Goal: Information Seeking & Learning: Learn about a topic

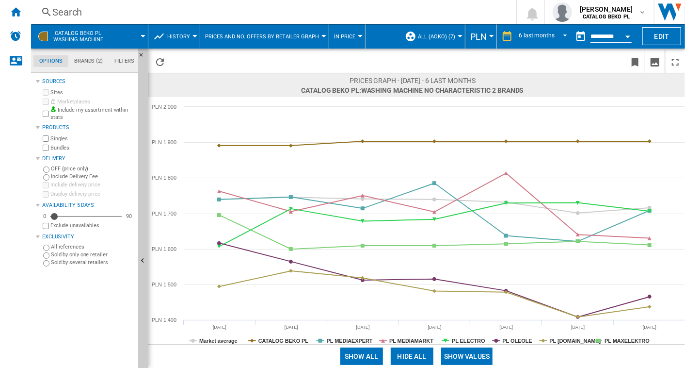
click at [309, 32] on button "Prices and No. offers by retailer graph" at bounding box center [264, 36] width 119 height 24
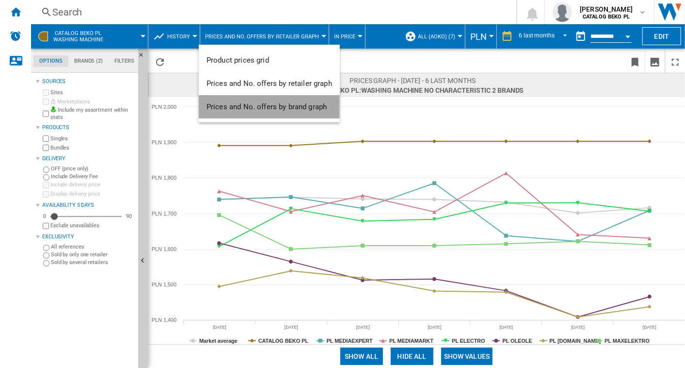
click at [314, 107] on span "Prices and No. offers by brand graph" at bounding box center [267, 106] width 120 height 9
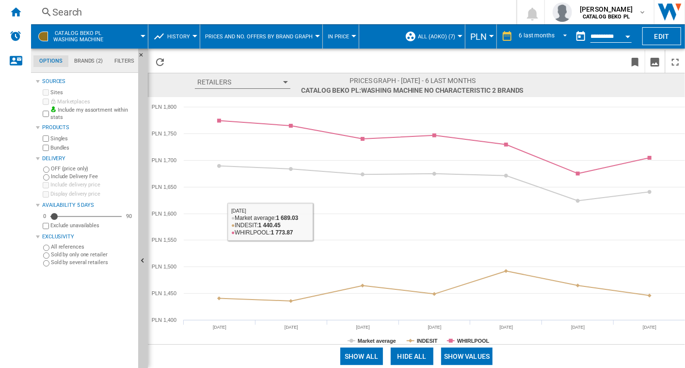
click at [90, 62] on md-tab-item "Brands (2)" at bounding box center [88, 61] width 40 height 12
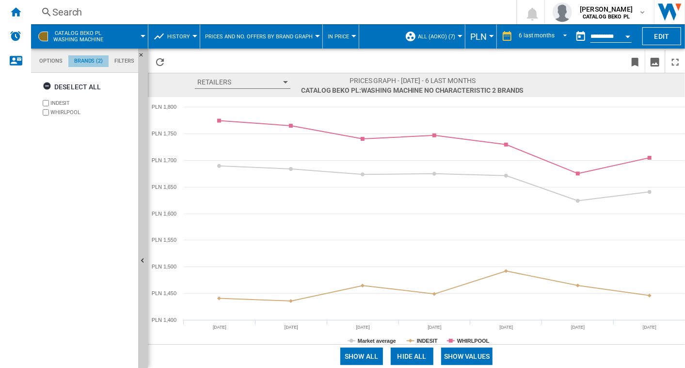
scroll to position [37, 0]
click at [81, 35] on span "CATALOG BEKO PL Washing machine" at bounding box center [78, 36] width 50 height 13
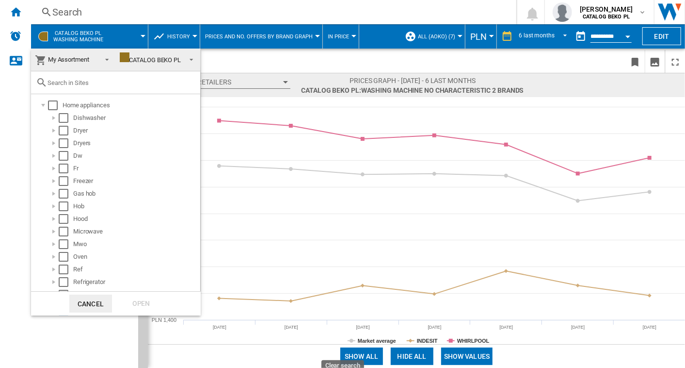
click at [136, 34] on md-backdrop at bounding box center [342, 184] width 685 height 368
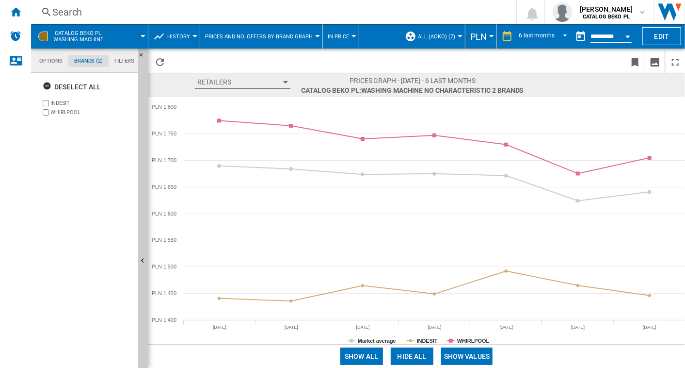
click at [53, 61] on md-tab-item "Options" at bounding box center [50, 61] width 35 height 12
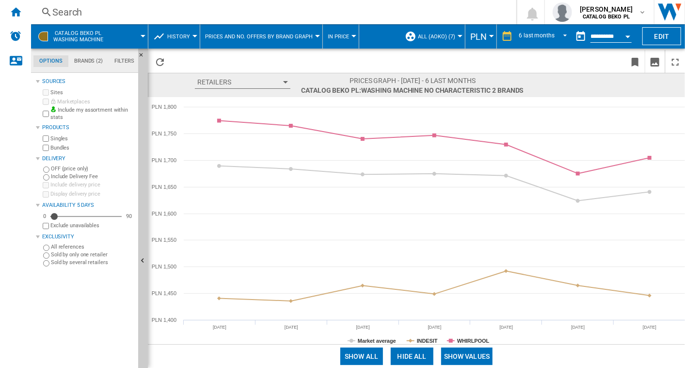
scroll to position [11, 0]
click at [672, 33] on button "Edit" at bounding box center [662, 36] width 39 height 18
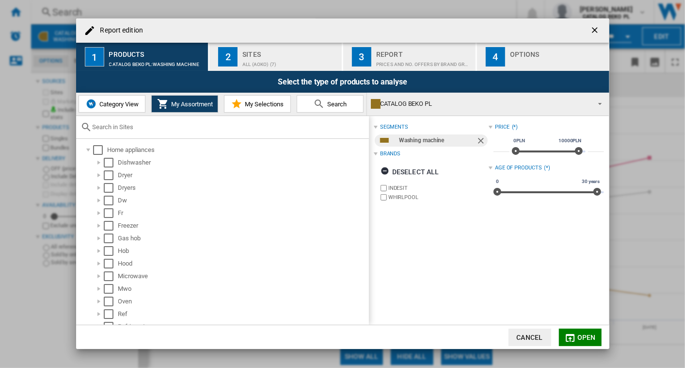
click at [388, 150] on div "Brands" at bounding box center [390, 154] width 20 height 8
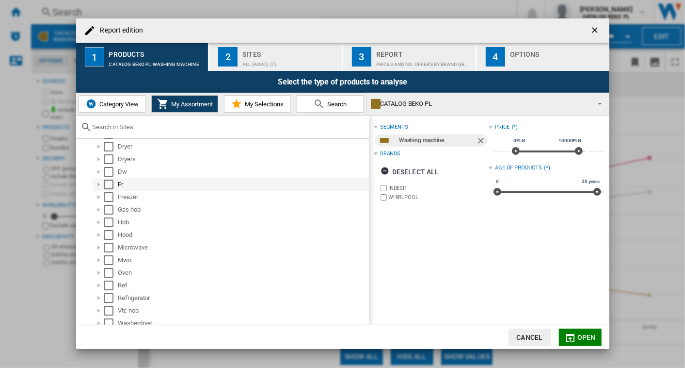
scroll to position [29, 0]
click at [414, 101] on div "CATALOG BEKO PL" at bounding box center [480, 104] width 219 height 14
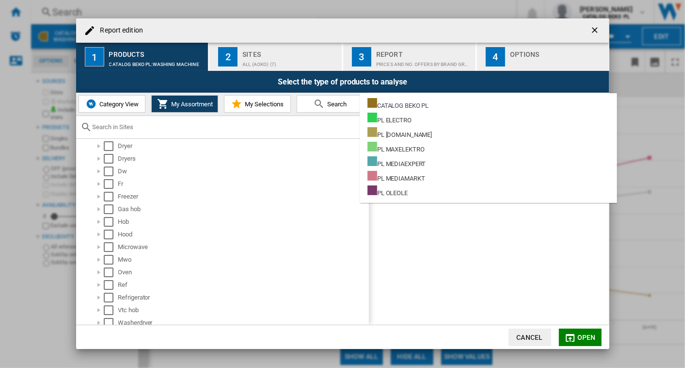
click at [320, 172] on md-backdrop at bounding box center [342, 184] width 685 height 368
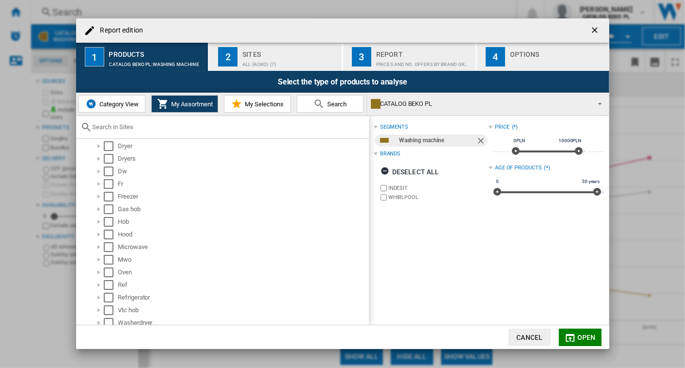
click at [263, 104] on span "My Selections" at bounding box center [263, 103] width 41 height 7
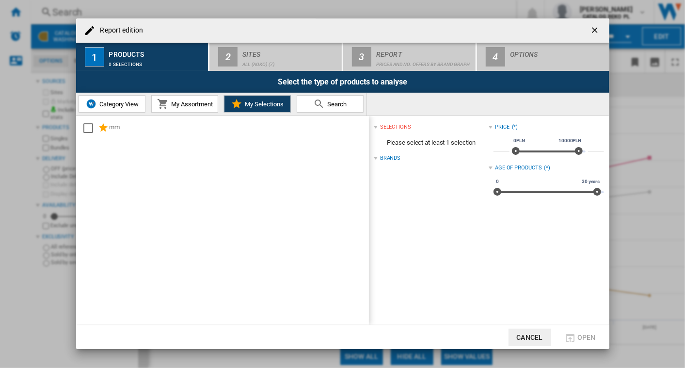
click at [121, 107] on span "Category View" at bounding box center [118, 103] width 42 height 7
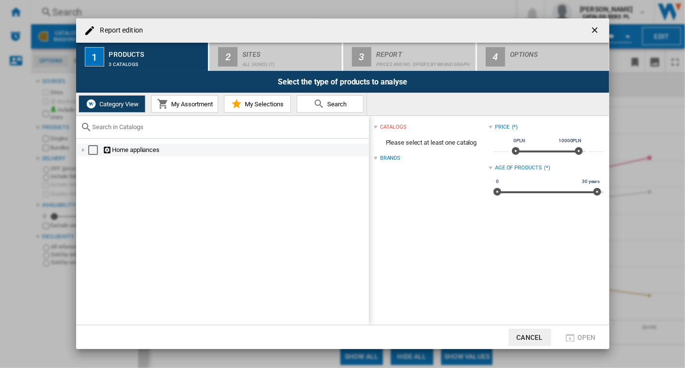
click at [88, 148] on div "Select" at bounding box center [93, 150] width 10 height 10
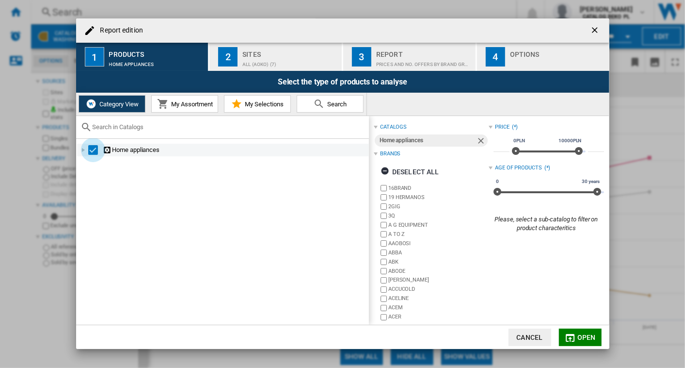
click at [88, 148] on div "Select" at bounding box center [93, 150] width 10 height 10
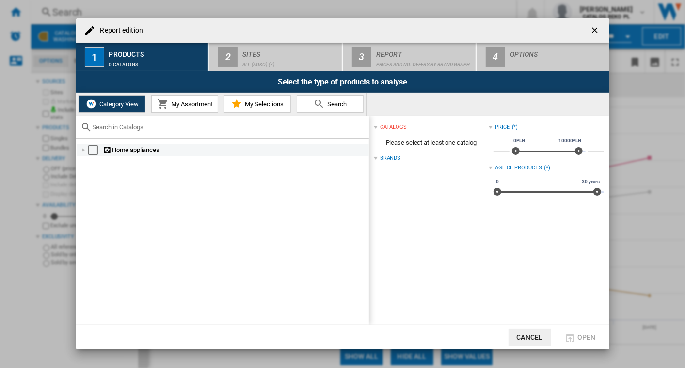
click at [80, 149] on div at bounding box center [84, 150] width 10 height 10
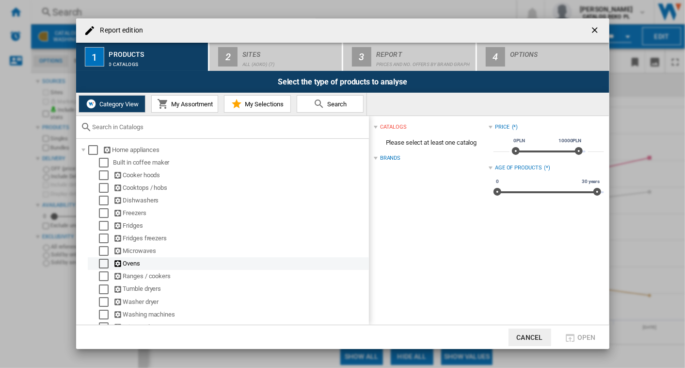
scroll to position [14, 0]
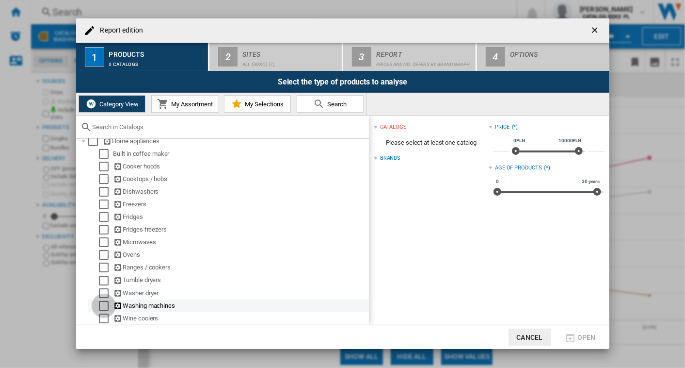
click at [101, 306] on div "Select" at bounding box center [104, 306] width 10 height 10
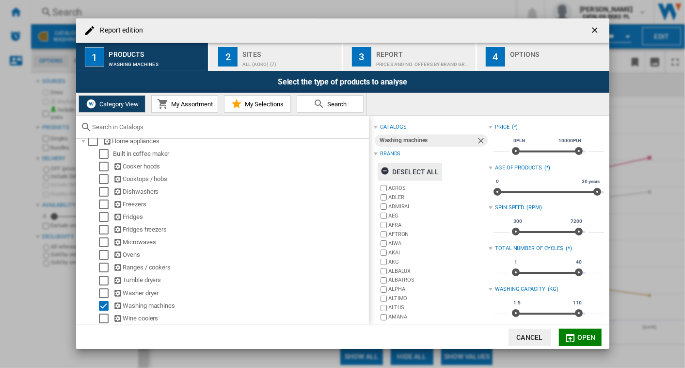
click at [388, 170] on ng-md-icon "button" at bounding box center [387, 172] width 12 height 12
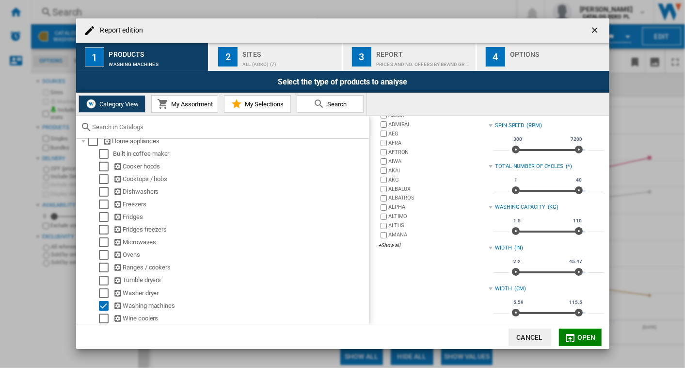
scroll to position [79, 0]
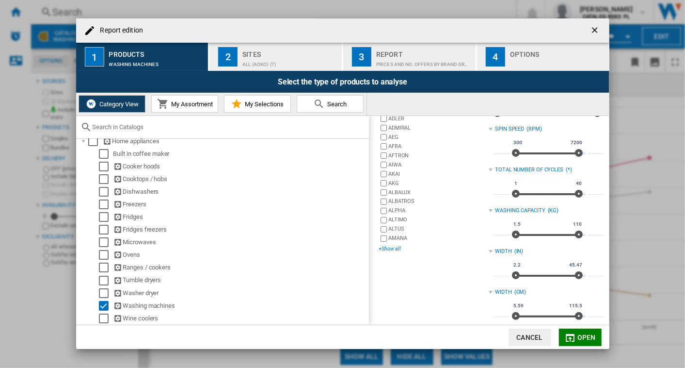
click at [398, 247] on div "+Show all" at bounding box center [434, 248] width 110 height 7
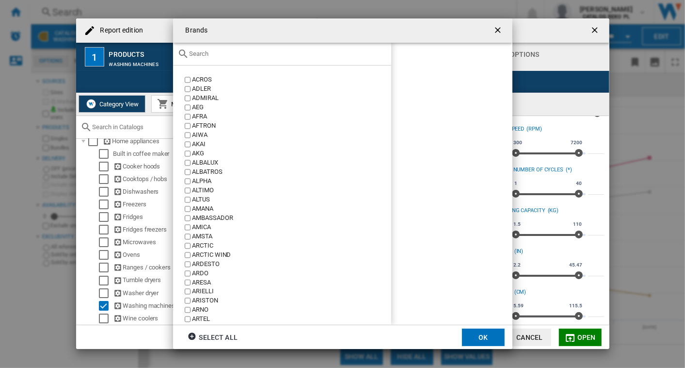
click at [235, 58] on div at bounding box center [282, 54] width 218 height 23
click at [214, 55] on input "text" at bounding box center [288, 53] width 197 height 7
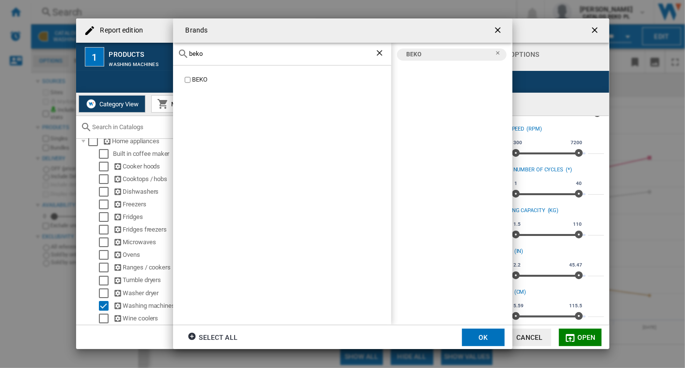
drag, startPoint x: 211, startPoint y: 55, endPoint x: 162, endPoint y: 59, distance: 48.6
click at [162, 59] on div "Brands beko BEKO BEKO Select all OK" at bounding box center [342, 183] width 685 height 367
click at [210, 54] on input "whi" at bounding box center [282, 53] width 185 height 7
type input "w"
click at [228, 58] on div "indesit" at bounding box center [282, 54] width 218 height 23
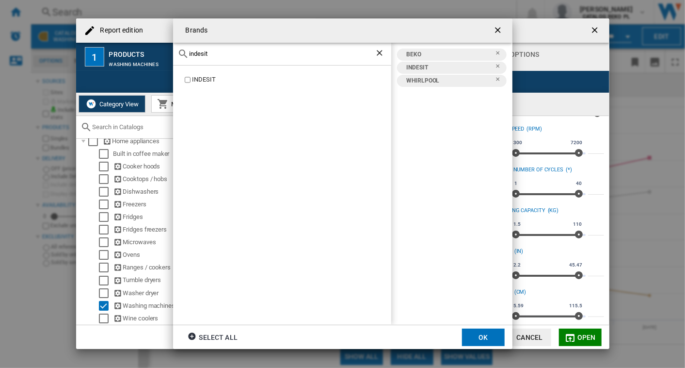
click at [224, 55] on input "indesit" at bounding box center [282, 53] width 185 height 7
type input "i"
click at [212, 57] on div "[PERSON_NAME]" at bounding box center [282, 54] width 218 height 23
drag, startPoint x: 212, startPoint y: 57, endPoint x: 166, endPoint y: 44, distance: 47.9
click at [166, 44] on div "Brands [PERSON_NAME] SAMSUNG BEKO INDESIT SAMSUNG WHIRLPOOL Select all OK" at bounding box center [342, 183] width 685 height 367
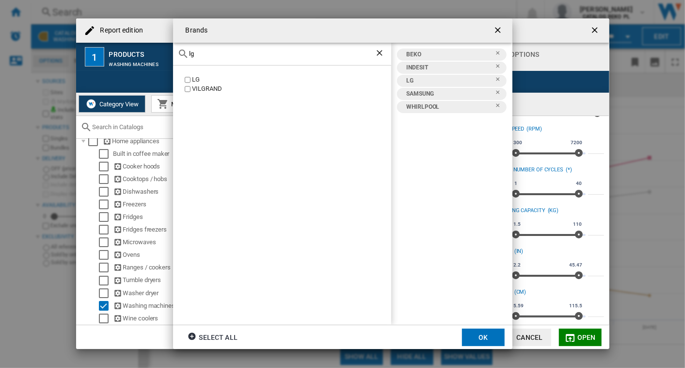
click at [214, 54] on input "lg" at bounding box center [282, 53] width 185 height 7
type input "l"
click at [224, 55] on input "bosch" at bounding box center [282, 53] width 185 height 7
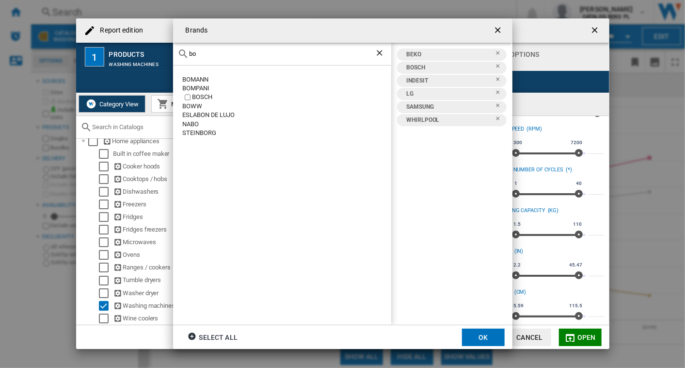
type input "b"
click at [191, 78] on label "AMICA" at bounding box center [287, 79] width 209 height 9
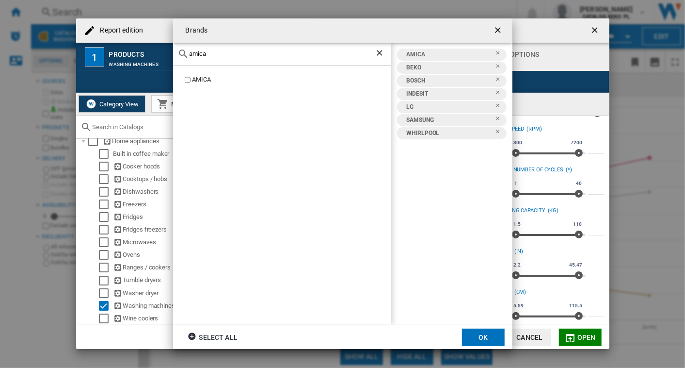
click at [216, 54] on input "amica" at bounding box center [282, 53] width 185 height 7
type input "a"
click at [227, 52] on input "candy" at bounding box center [282, 53] width 185 height 7
type input "c"
click at [210, 61] on div "haier" at bounding box center [282, 54] width 218 height 23
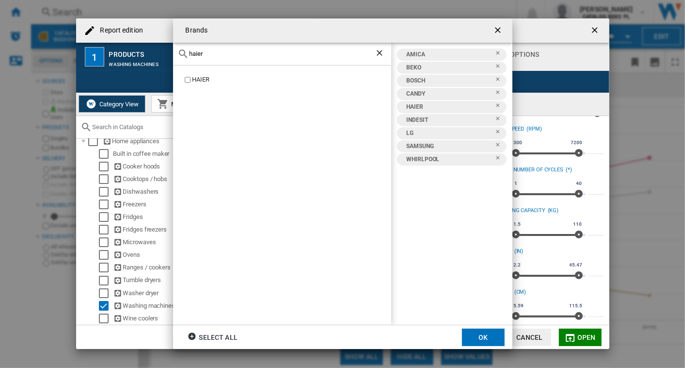
click at [210, 55] on input "haier" at bounding box center [282, 53] width 185 height 7
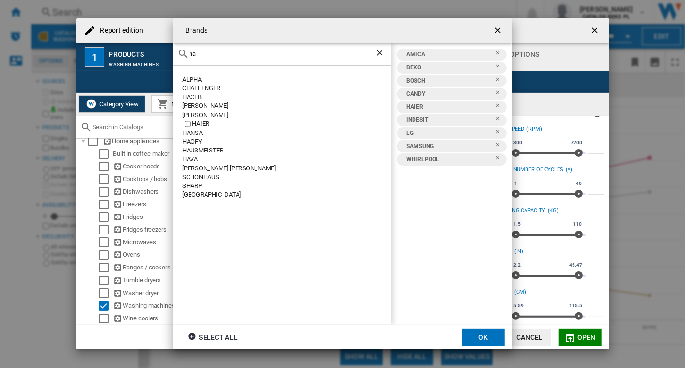
type input "h"
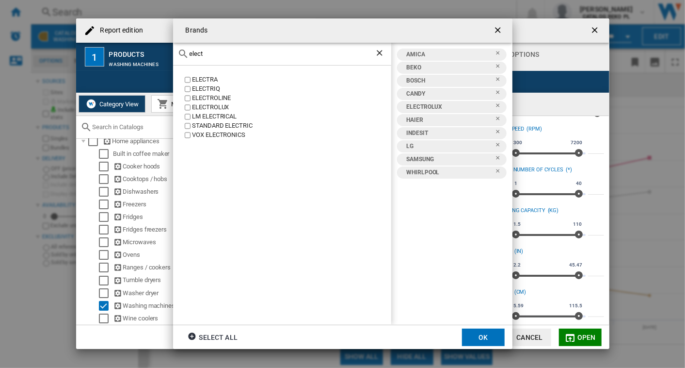
click at [221, 58] on div "elect" at bounding box center [282, 54] width 218 height 23
click at [221, 57] on input "elect" at bounding box center [282, 53] width 185 height 7
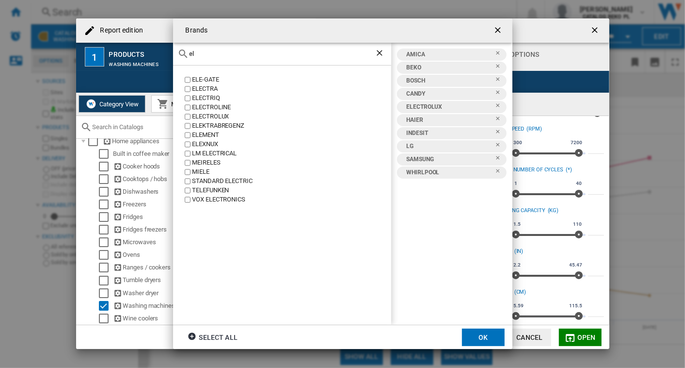
type input "e"
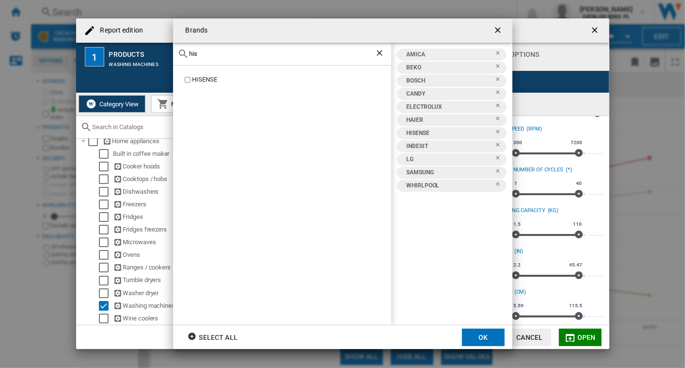
click at [206, 57] on input "his" at bounding box center [282, 53] width 185 height 7
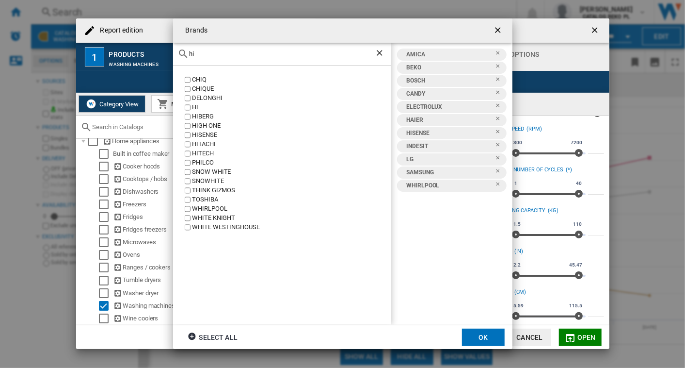
type input "h"
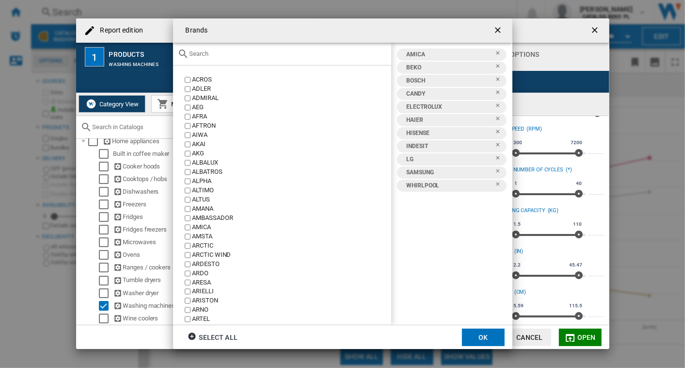
click at [476, 335] on button "OK" at bounding box center [483, 336] width 43 height 17
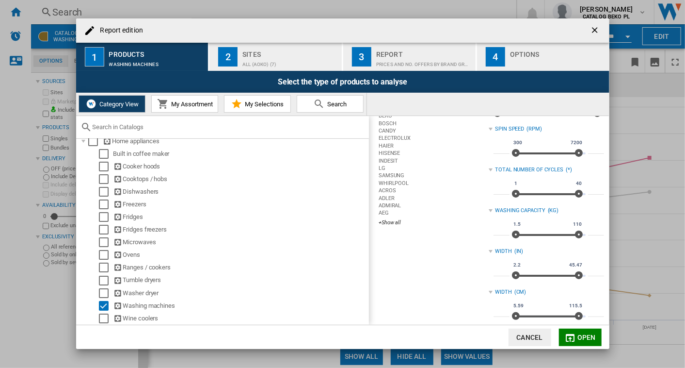
scroll to position [42, 0]
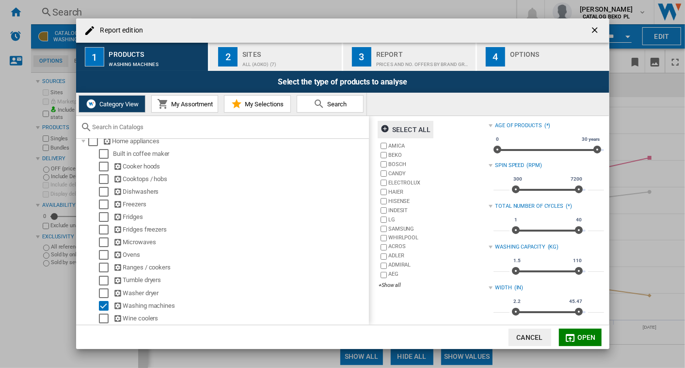
click at [582, 337] on span "Open" at bounding box center [587, 337] width 18 height 8
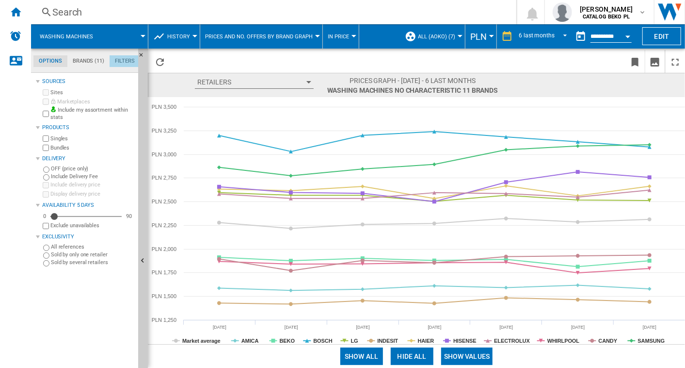
click at [125, 61] on md-tab-item "Filters" at bounding box center [125, 61] width 31 height 12
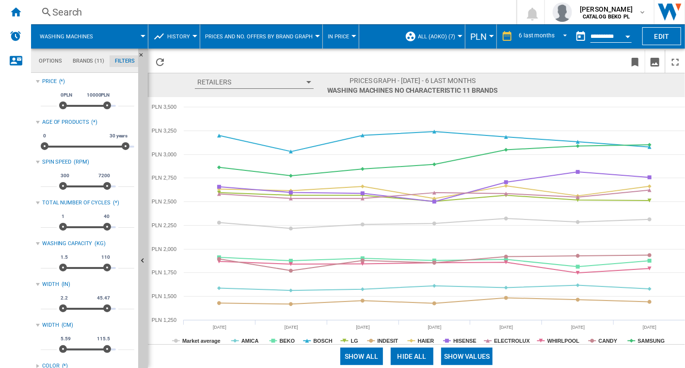
click at [80, 120] on div "Age of products" at bounding box center [65, 122] width 47 height 8
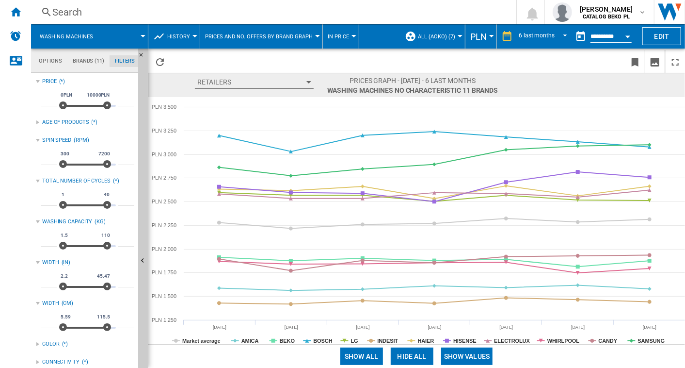
click at [80, 120] on div "Age of products" at bounding box center [65, 122] width 47 height 8
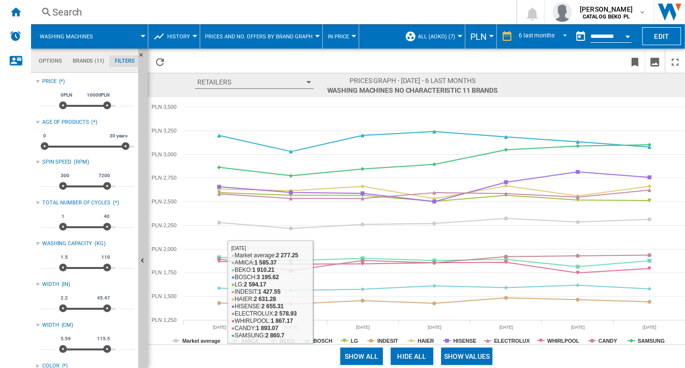
scroll to position [117, 0]
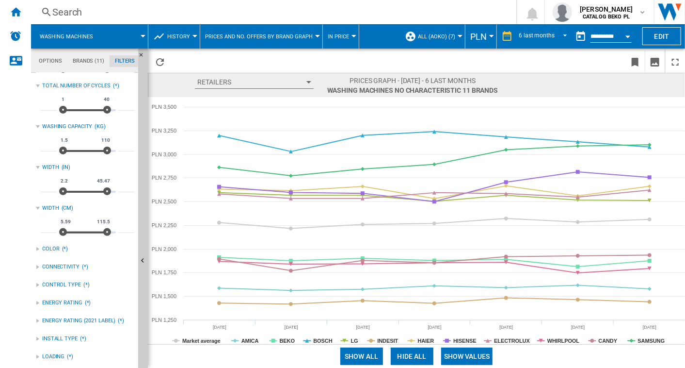
click at [61, 337] on div "INSTALL TYPE" at bounding box center [59, 339] width 35 height 8
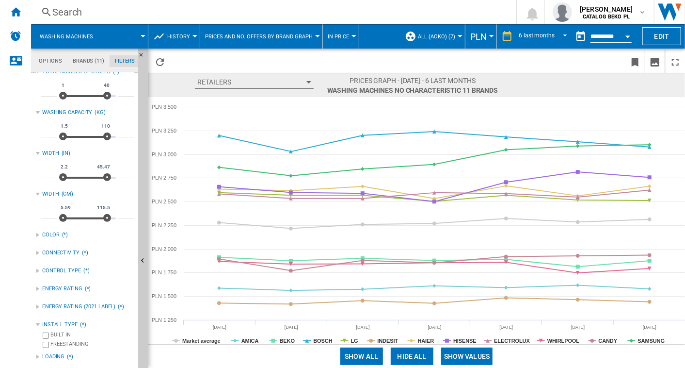
click at [62, 319] on div "INSTALL TYPE (*)" at bounding box center [85, 324] width 98 height 13
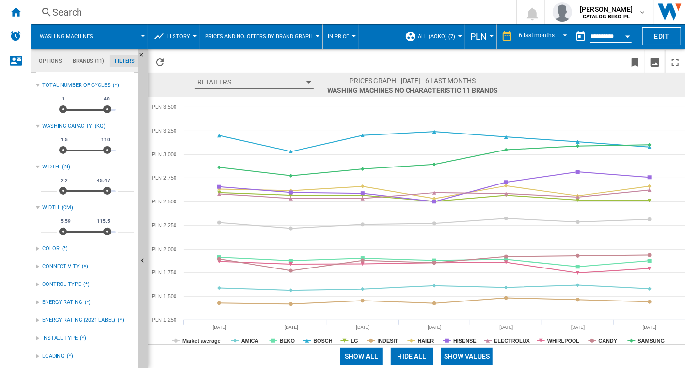
scroll to position [117, 0]
click at [67, 355] on div "(*)" at bounding box center [100, 357] width 67 height 8
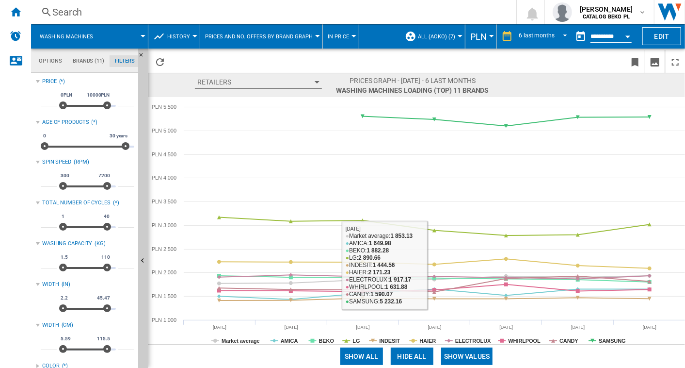
click at [544, 361] on span at bounding box center [591, 355] width 189 height 23
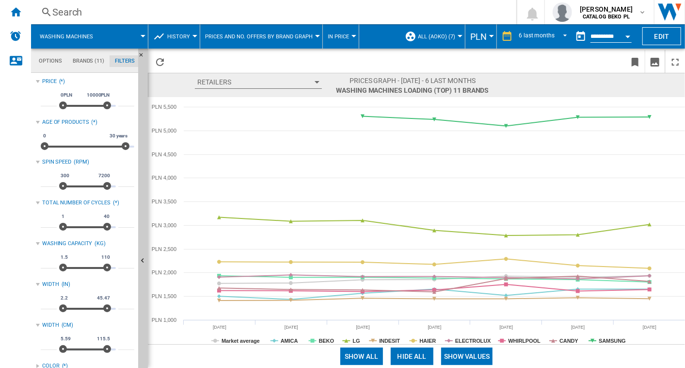
scroll to position [131, 0]
